Goal: Transaction & Acquisition: Book appointment/travel/reservation

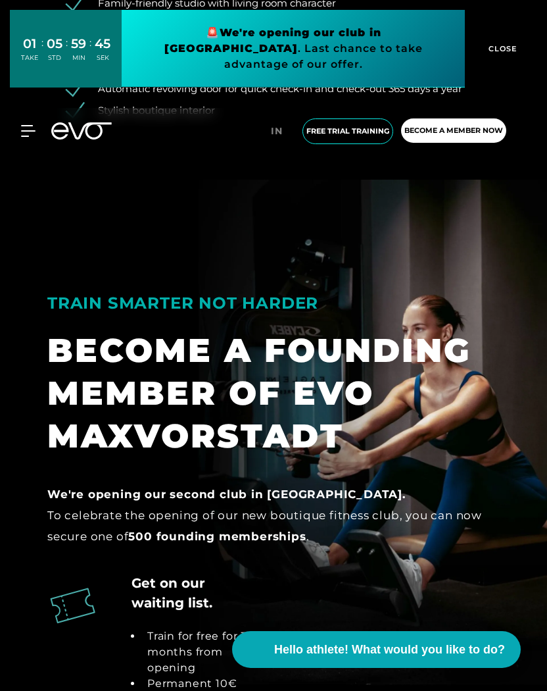
scroll to position [2171, 0]
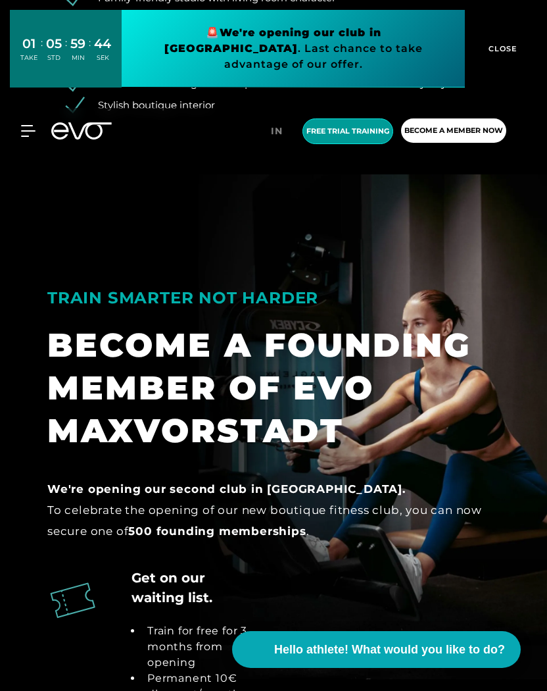
click at [361, 126] on font "Free trial training" at bounding box center [348, 130] width 83 height 9
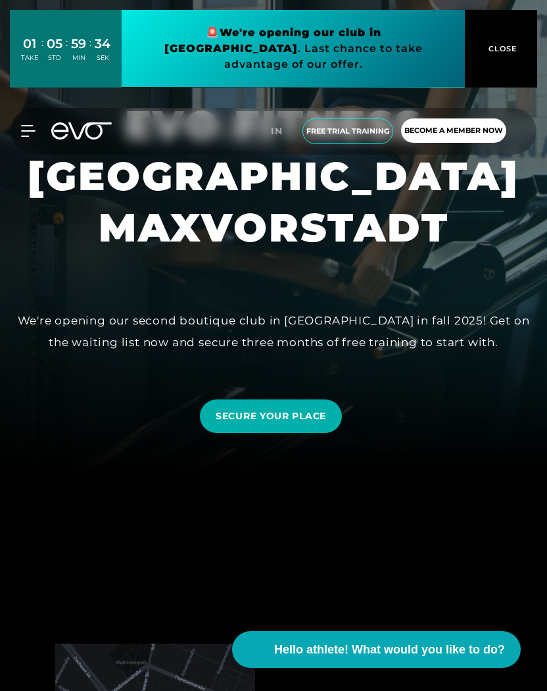
scroll to position [0, 0]
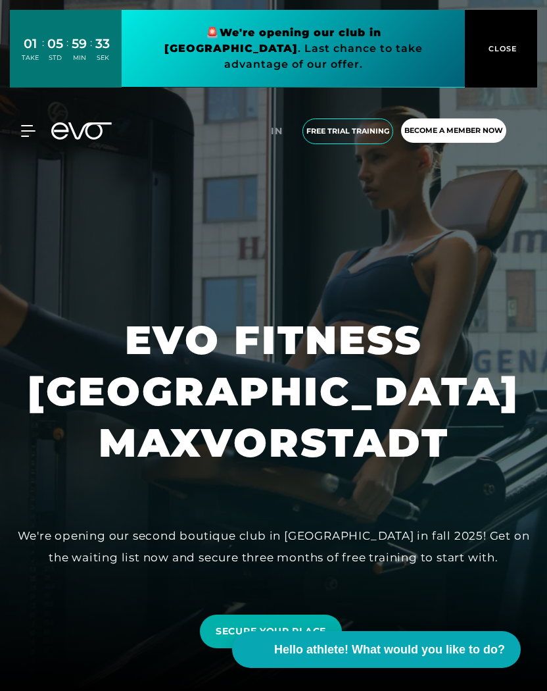
click at [497, 43] on span "CLOSE" at bounding box center [502, 49] width 32 height 12
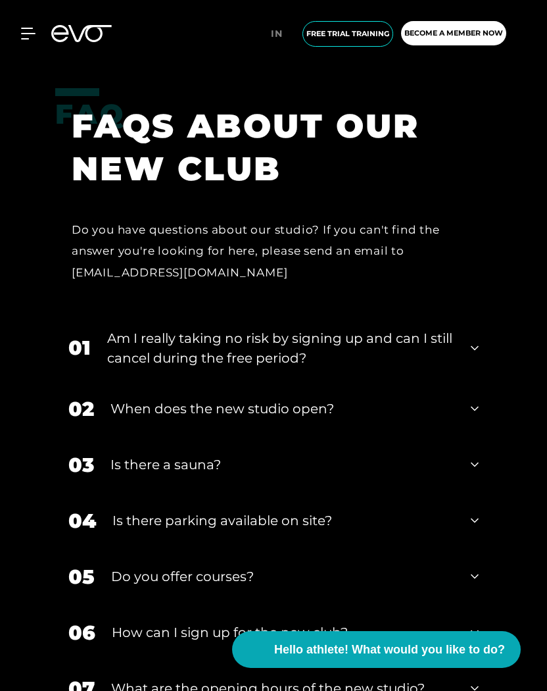
scroll to position [3046, 0]
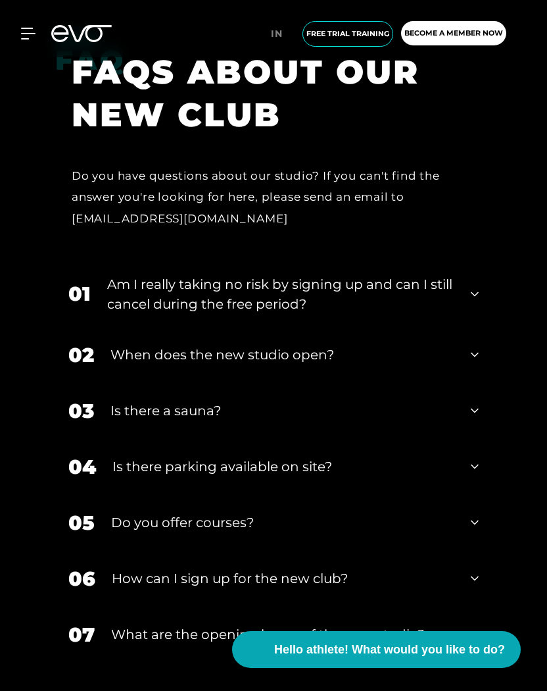
click at [294, 426] on div "03 Is there a sauna?" at bounding box center [273, 411] width 437 height 56
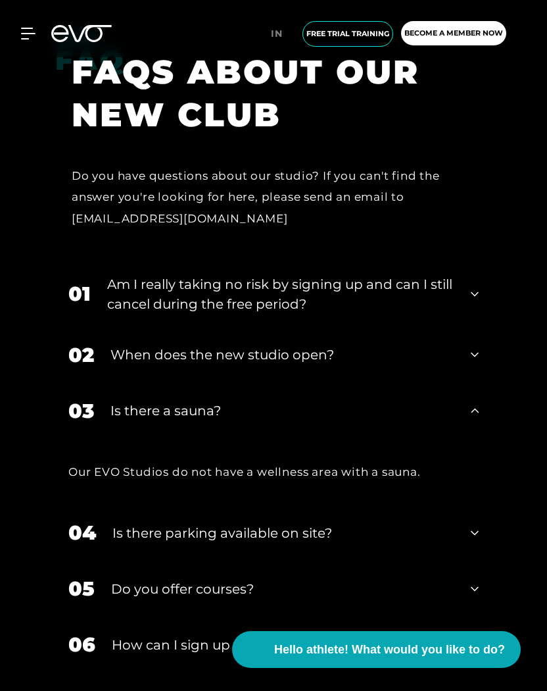
click at [294, 421] on div "03 Is there a sauna?" at bounding box center [273, 411] width 437 height 56
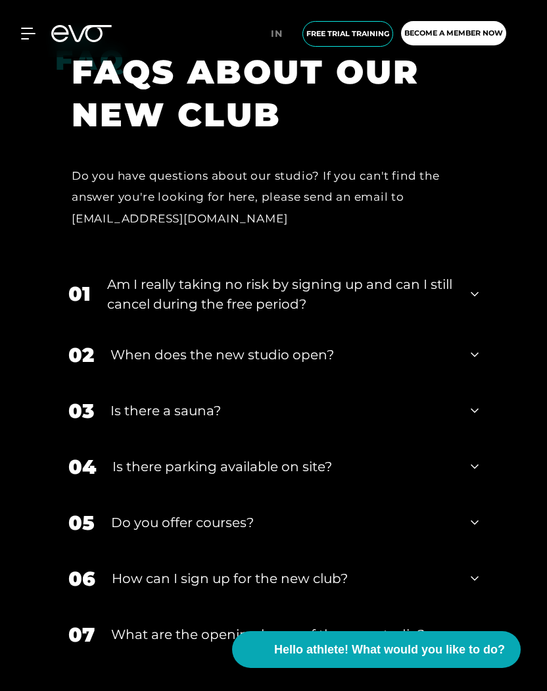
click at [303, 376] on div "02 When does the new studio open?" at bounding box center [273, 355] width 437 height 56
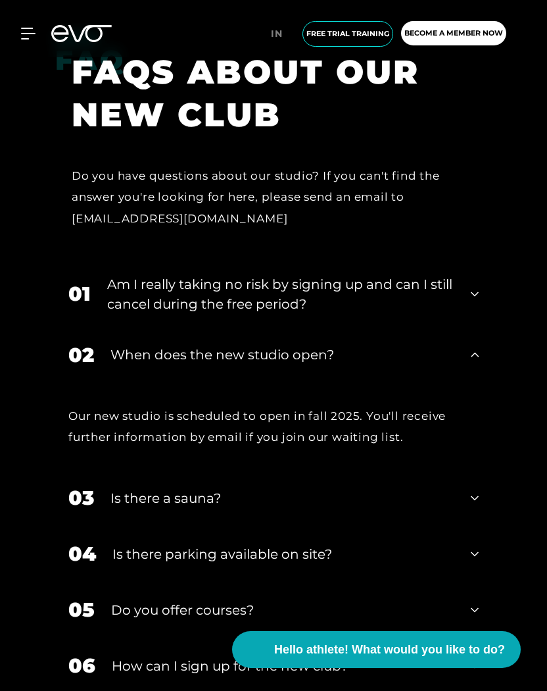
click at [301, 357] on font "When does the new studio open?" at bounding box center [223, 355] width 224 height 16
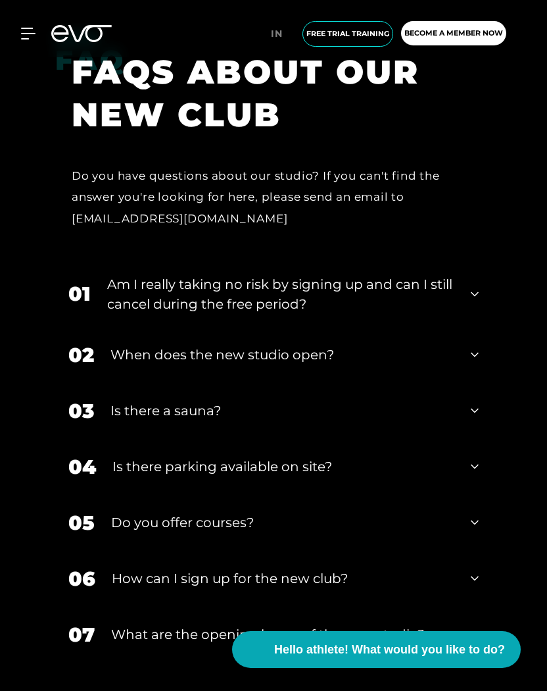
click at [297, 290] on font "Am I really taking no risk by signing up and can I still cancel during the free…" at bounding box center [279, 294] width 345 height 36
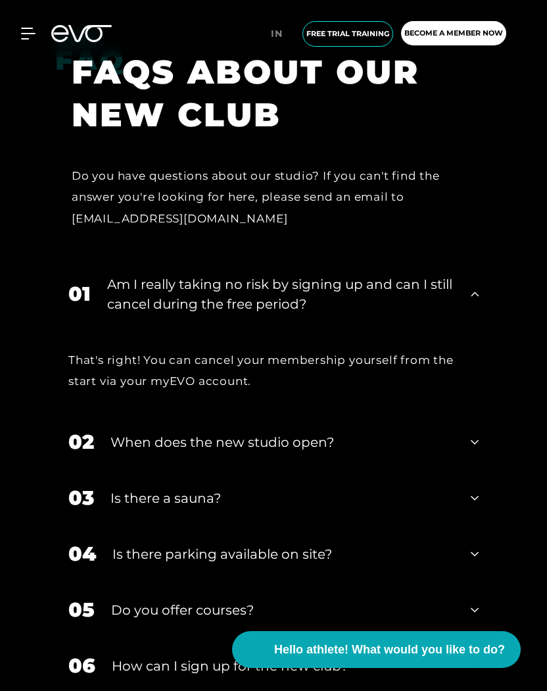
click at [297, 290] on font "Am I really taking no risk by signing up and can I still cancel during the free…" at bounding box center [279, 294] width 345 height 36
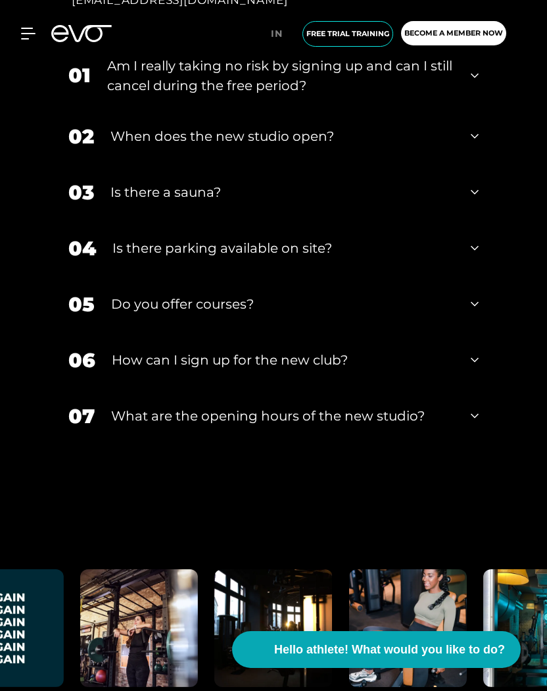
scroll to position [3276, 0]
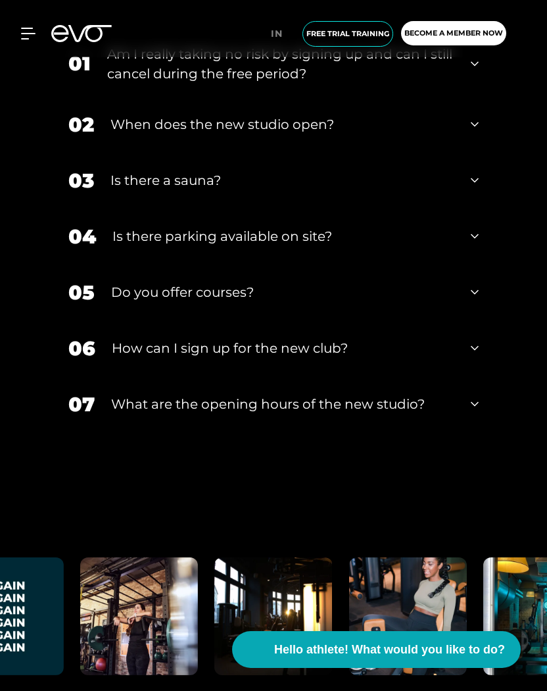
click at [346, 410] on font "What are the opening hours of the new studio?" at bounding box center [268, 404] width 314 height 16
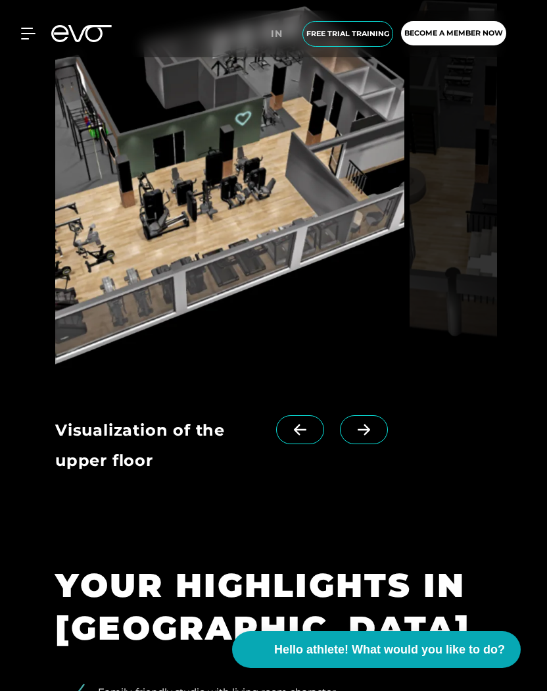
scroll to position [435, 0]
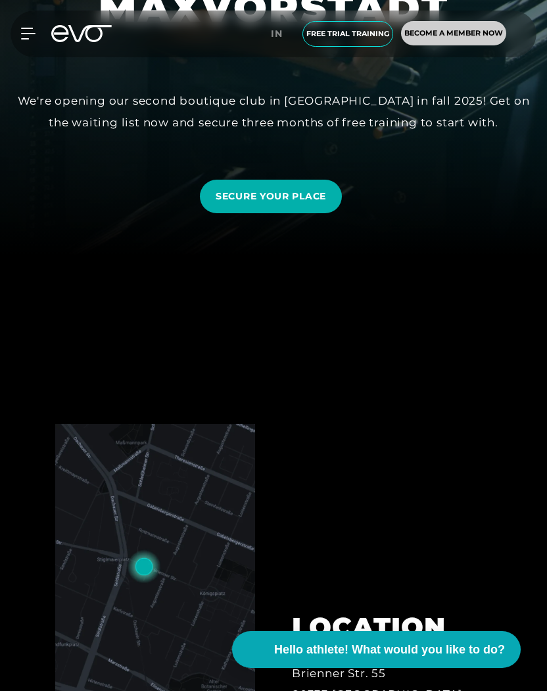
click at [424, 38] on span "Become a member now" at bounding box center [454, 33] width 99 height 11
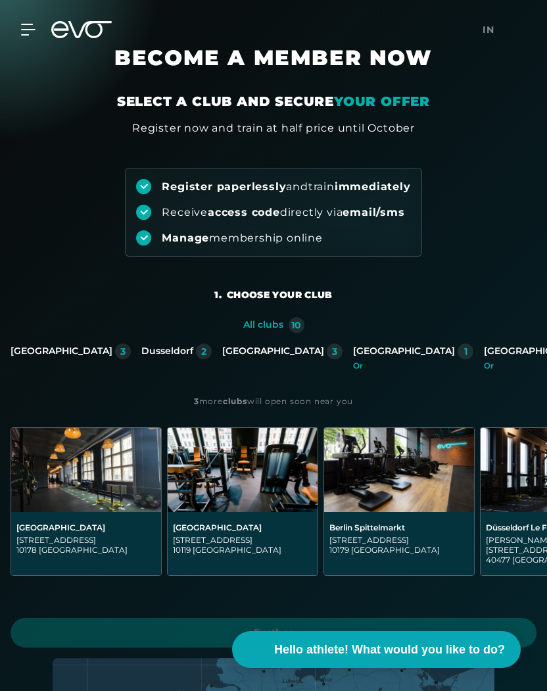
scroll to position [22, 0]
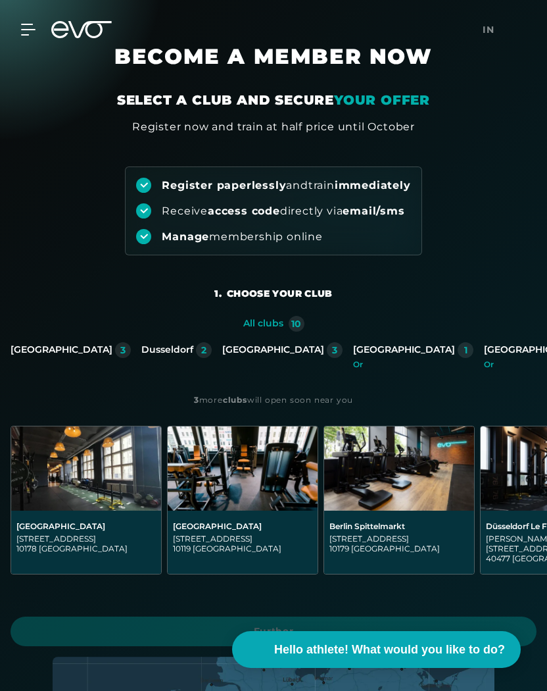
click at [353, 355] on font "[GEOGRAPHIC_DATA]" at bounding box center [404, 349] width 102 height 12
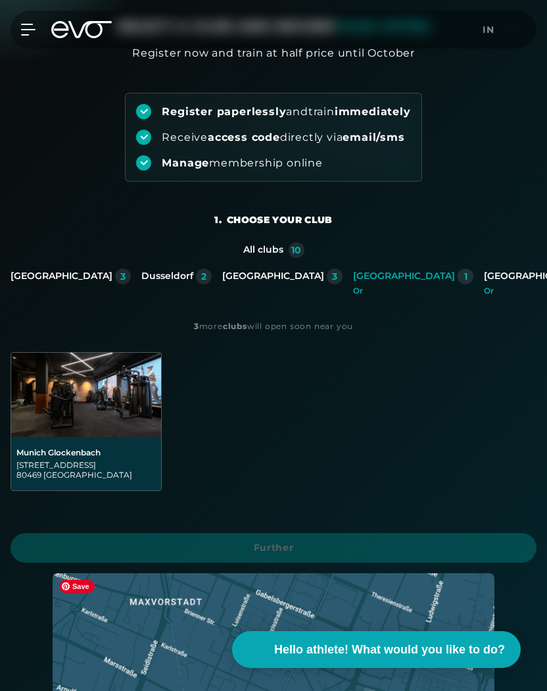
scroll to position [0, 0]
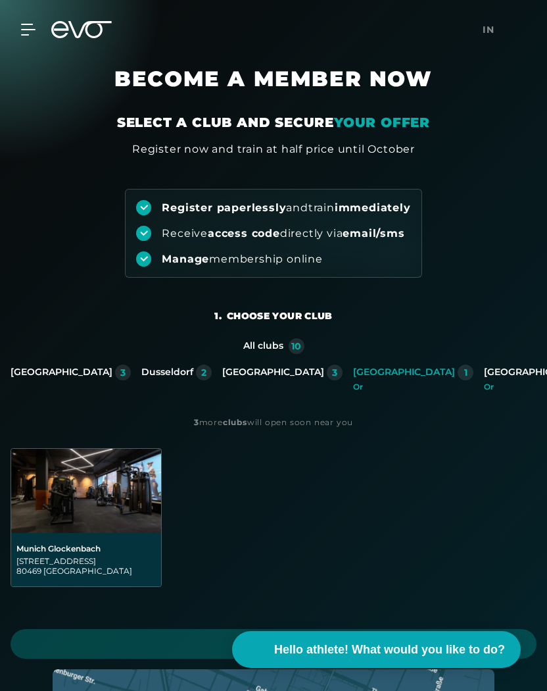
click at [284, 424] on font "will open soon near you" at bounding box center [300, 422] width 106 height 10
click at [91, 495] on img at bounding box center [86, 491] width 150 height 84
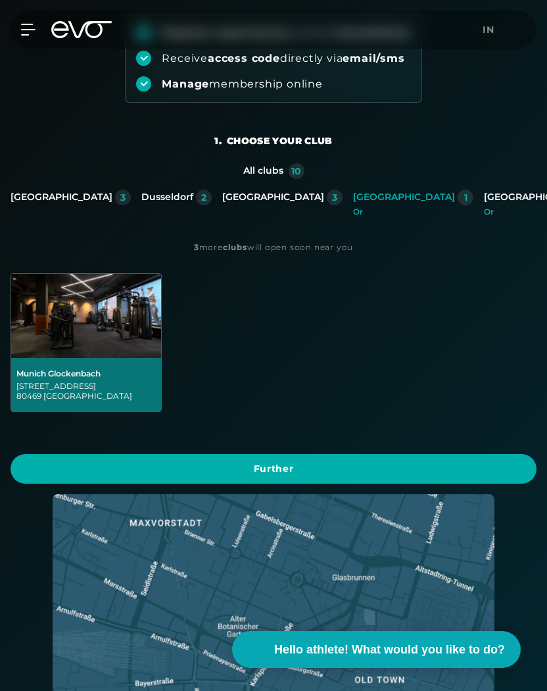
scroll to position [176, 0]
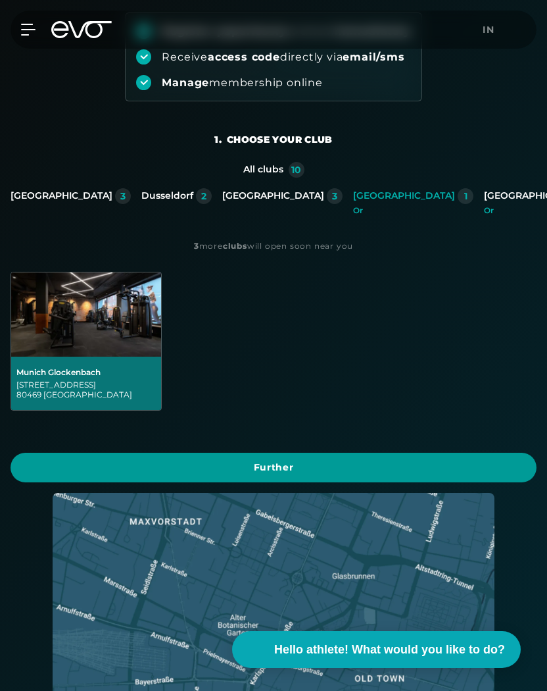
click at [278, 466] on font "Further" at bounding box center [274, 467] width 40 height 12
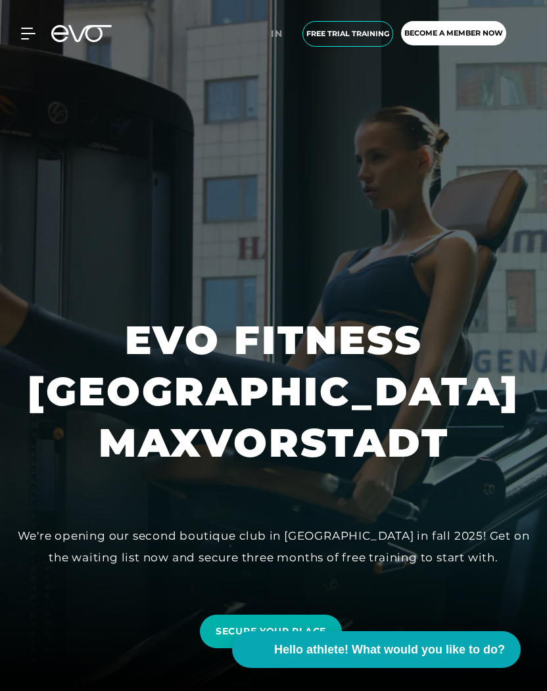
click at [296, 398] on font "EVO FITNESS [GEOGRAPHIC_DATA] MAXVORSTADT" at bounding box center [281, 391] width 506 height 151
click at [327, 36] on font "Free trial training" at bounding box center [348, 33] width 83 height 9
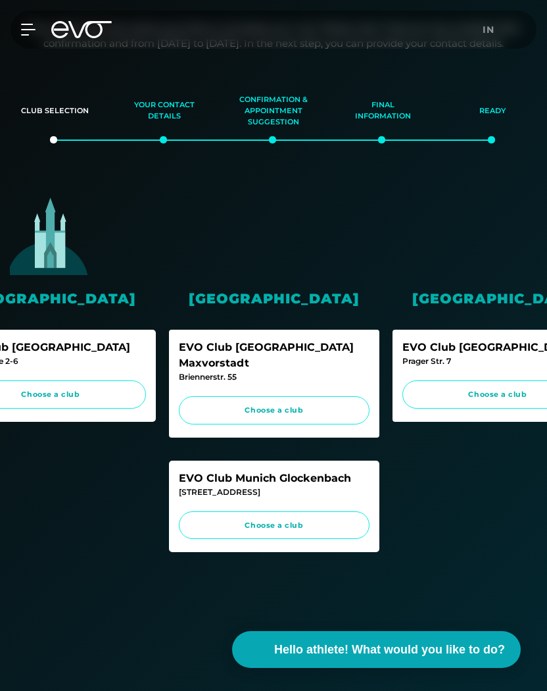
scroll to position [0, 740]
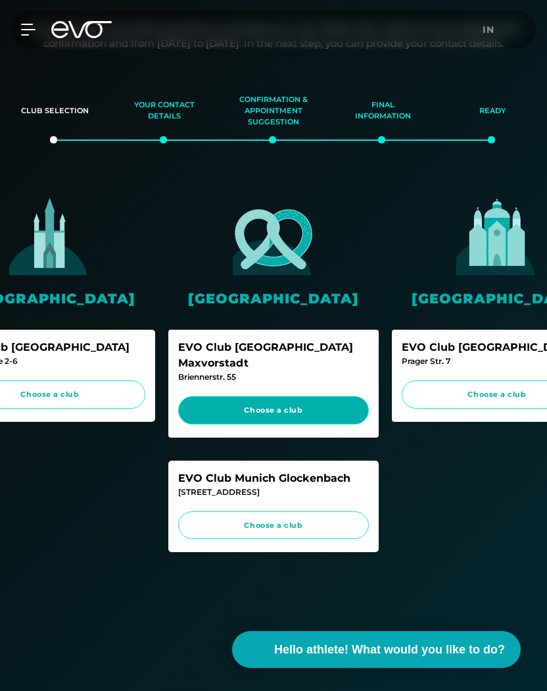
click at [297, 405] on font "Choose a club" at bounding box center [273, 409] width 59 height 9
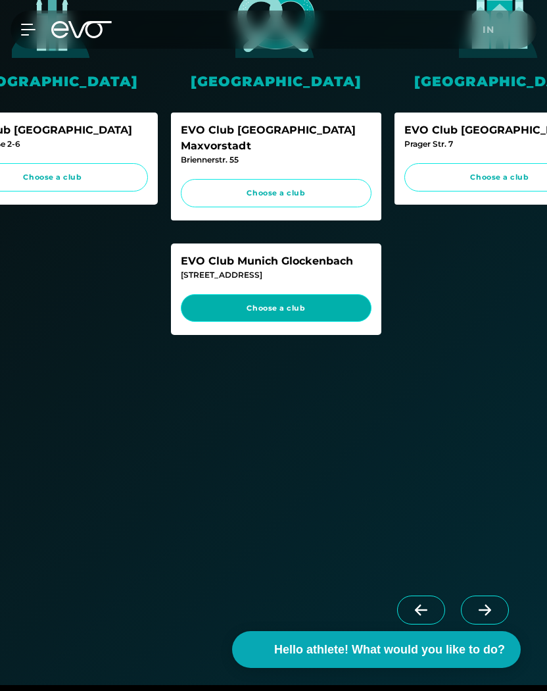
scroll to position [0, 740]
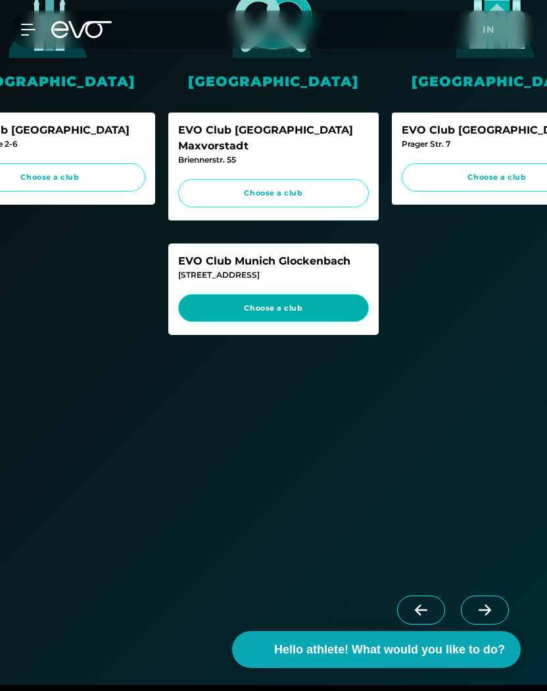
click at [353, 303] on span "Choose a club" at bounding box center [274, 308] width 166 height 11
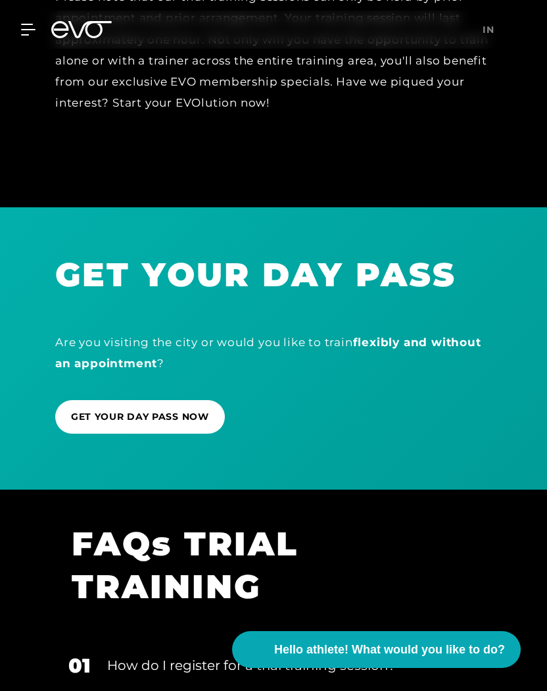
scroll to position [1203, 0]
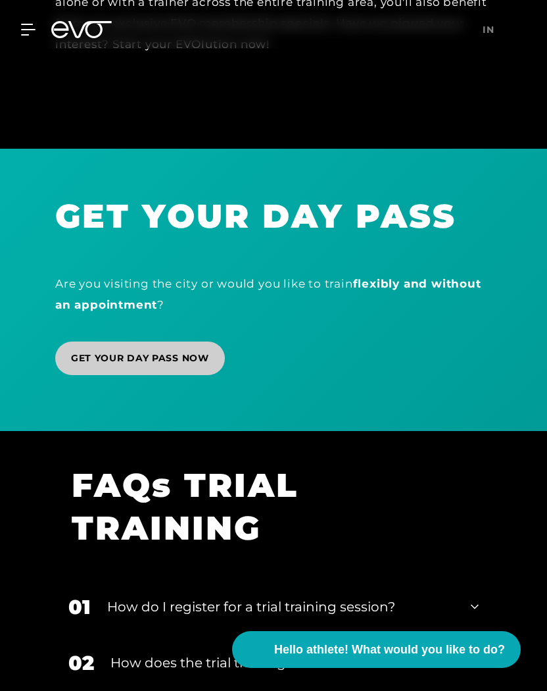
click at [150, 356] on font "GET YOUR DAY PASS NOW" at bounding box center [140, 358] width 138 height 12
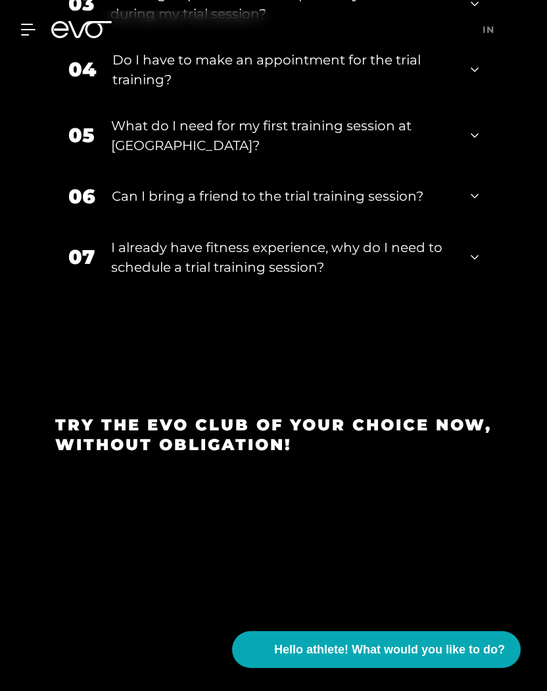
scroll to position [1620, 0]
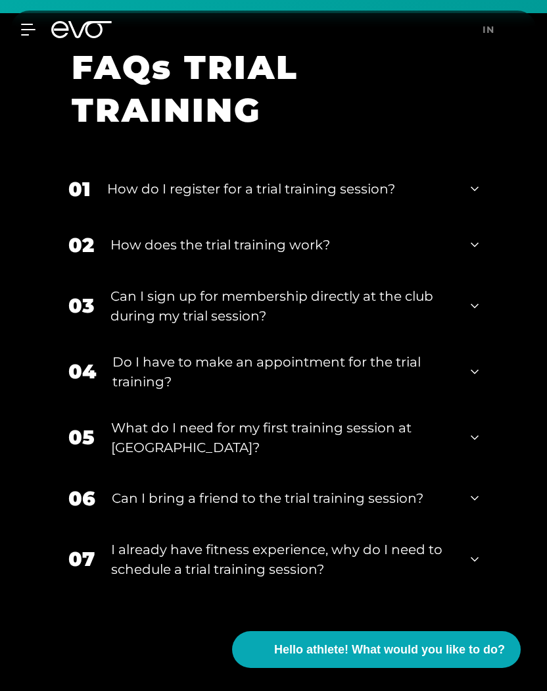
click at [462, 374] on div "04 Do I have to make an appointment for the trial training?" at bounding box center [273, 372] width 437 height 66
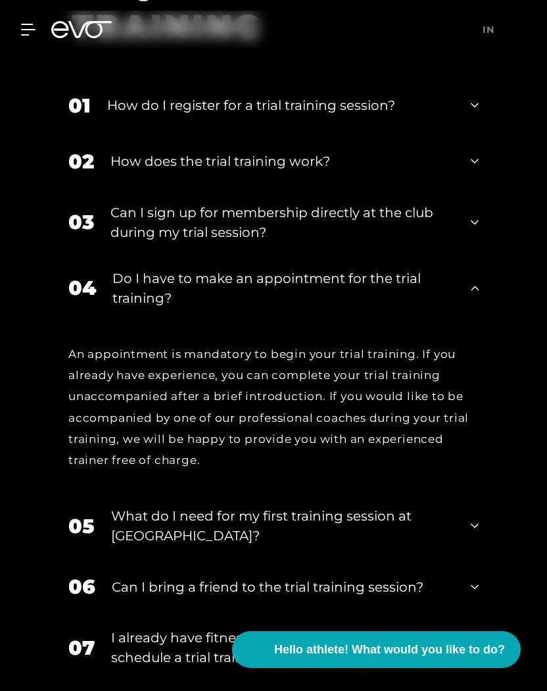
scroll to position [1903, 0]
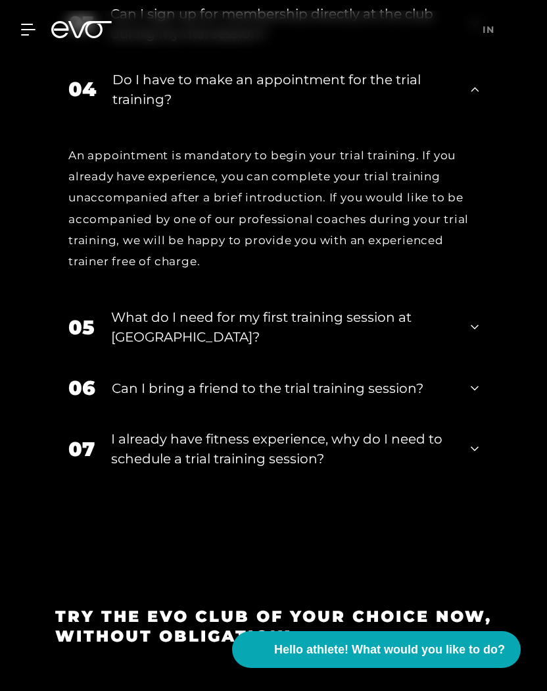
click at [462, 374] on div "06 Can I bring a friend to the trial training session?" at bounding box center [273, 388] width 437 height 56
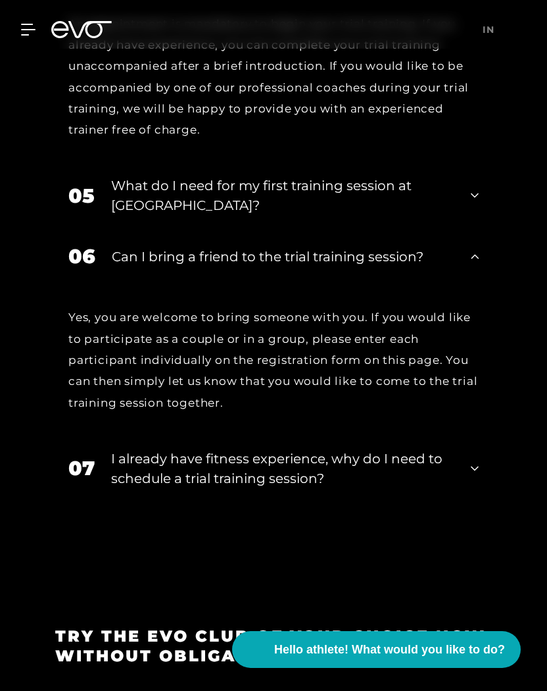
scroll to position [2062, 0]
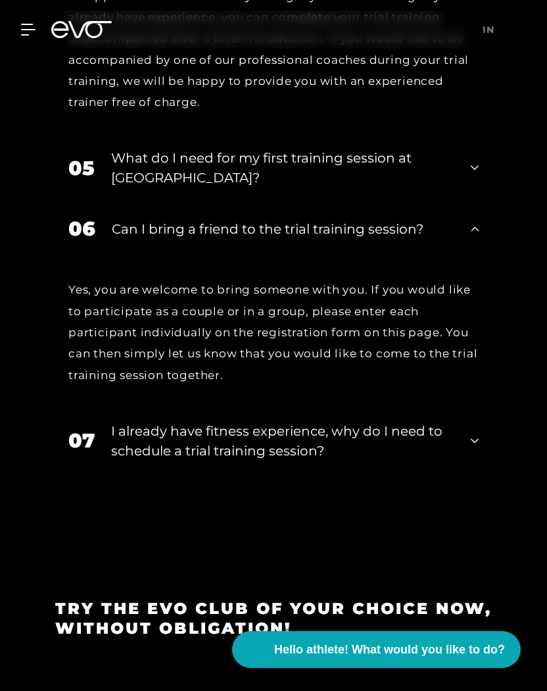
click at [451, 430] on div "I already have fitness experience, why do I need to schedule a trial training s…" at bounding box center [282, 440] width 343 height 39
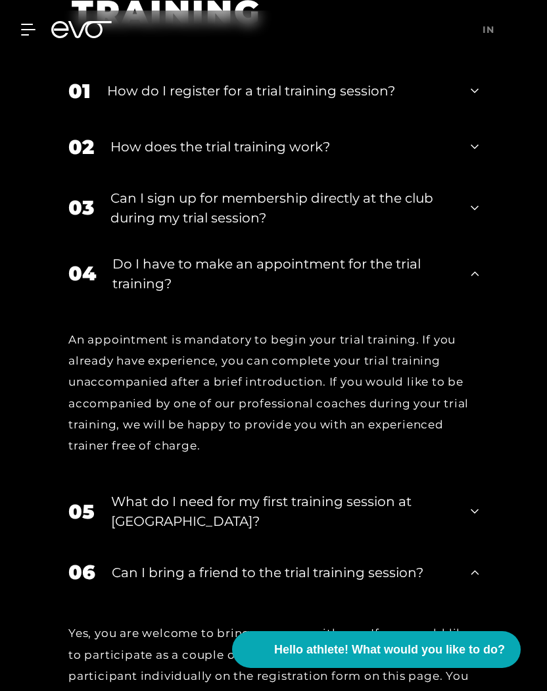
scroll to position [1700, 0]
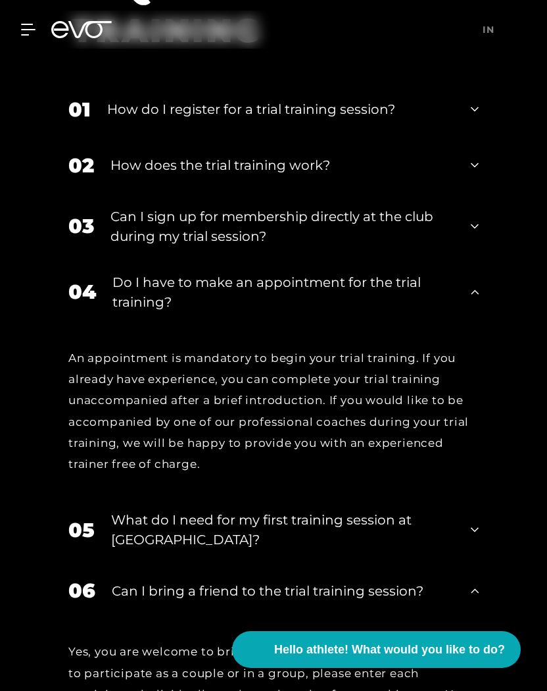
click at [370, 210] on font "Can I sign up for membership directly at the club during my trial session?" at bounding box center [272, 227] width 323 height 36
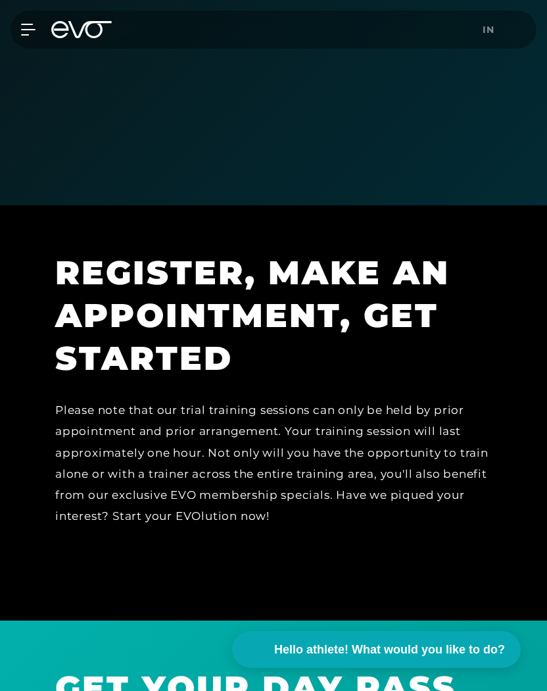
scroll to position [0, 0]
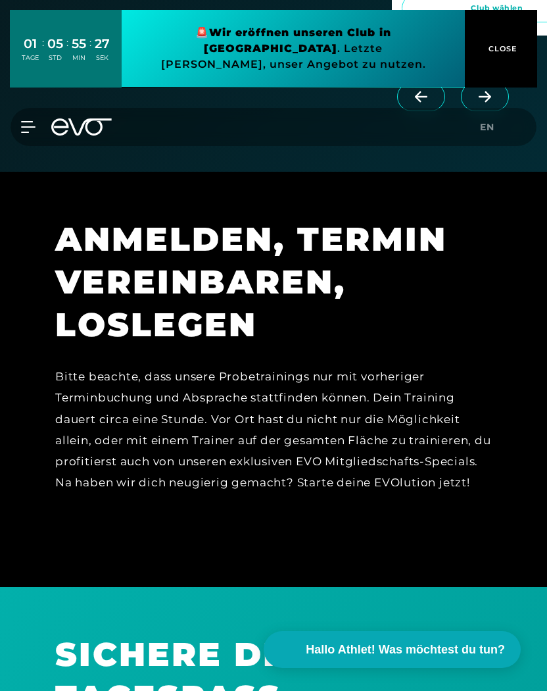
scroll to position [874, 0]
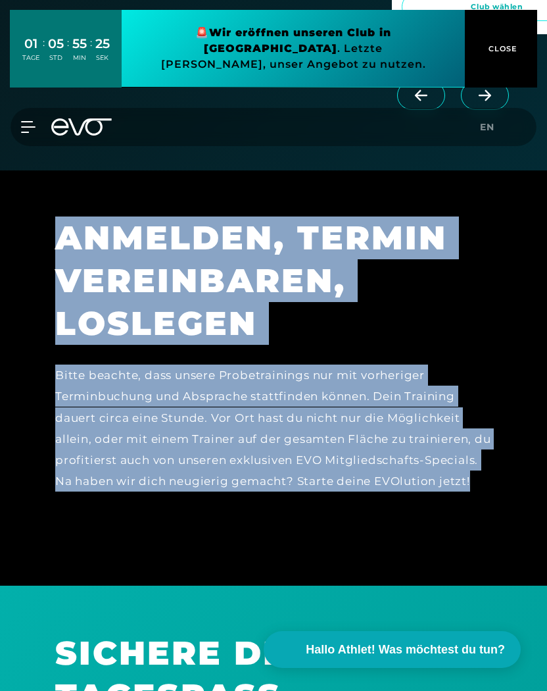
drag, startPoint x: 64, startPoint y: 249, endPoint x: 299, endPoint y: 509, distance: 350.3
click at [298, 509] on div "ANMELDEN, TERMIN VEREINBAREN, LOSLEGEN Bitte beachte, dass unsere Probetraining…" at bounding box center [273, 364] width 437 height 297
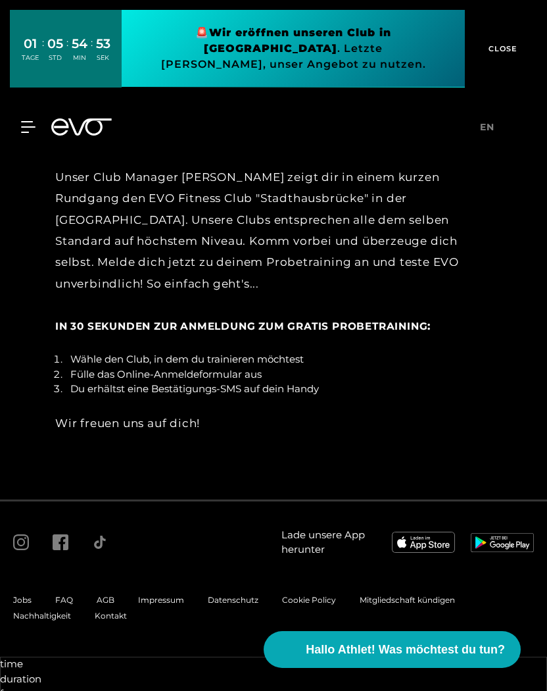
scroll to position [2655, 0]
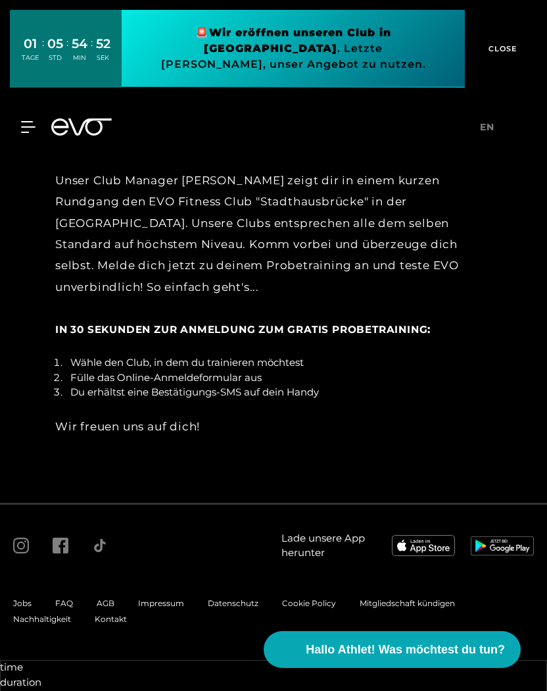
click at [359, 336] on span "In 30 Sekunden zur Anmeldung zum gratis Probetraining" at bounding box center [241, 329] width 372 height 13
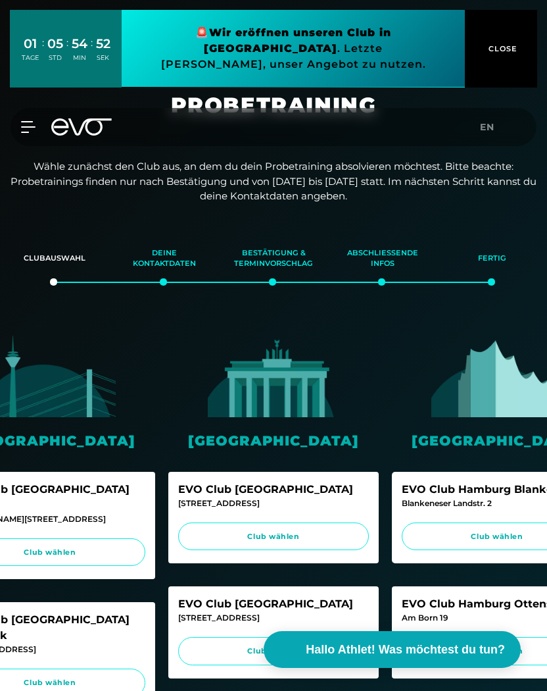
click at [359, 364] on div "Berlin EVO Club Berlin Alexanderplatz Rosa-Luxemburg-Straße 14 Club wählen EVO …" at bounding box center [273, 583] width 211 height 497
click at [520, 338] on img at bounding box center [498, 376] width 132 height 82
